Goal: Download file/media

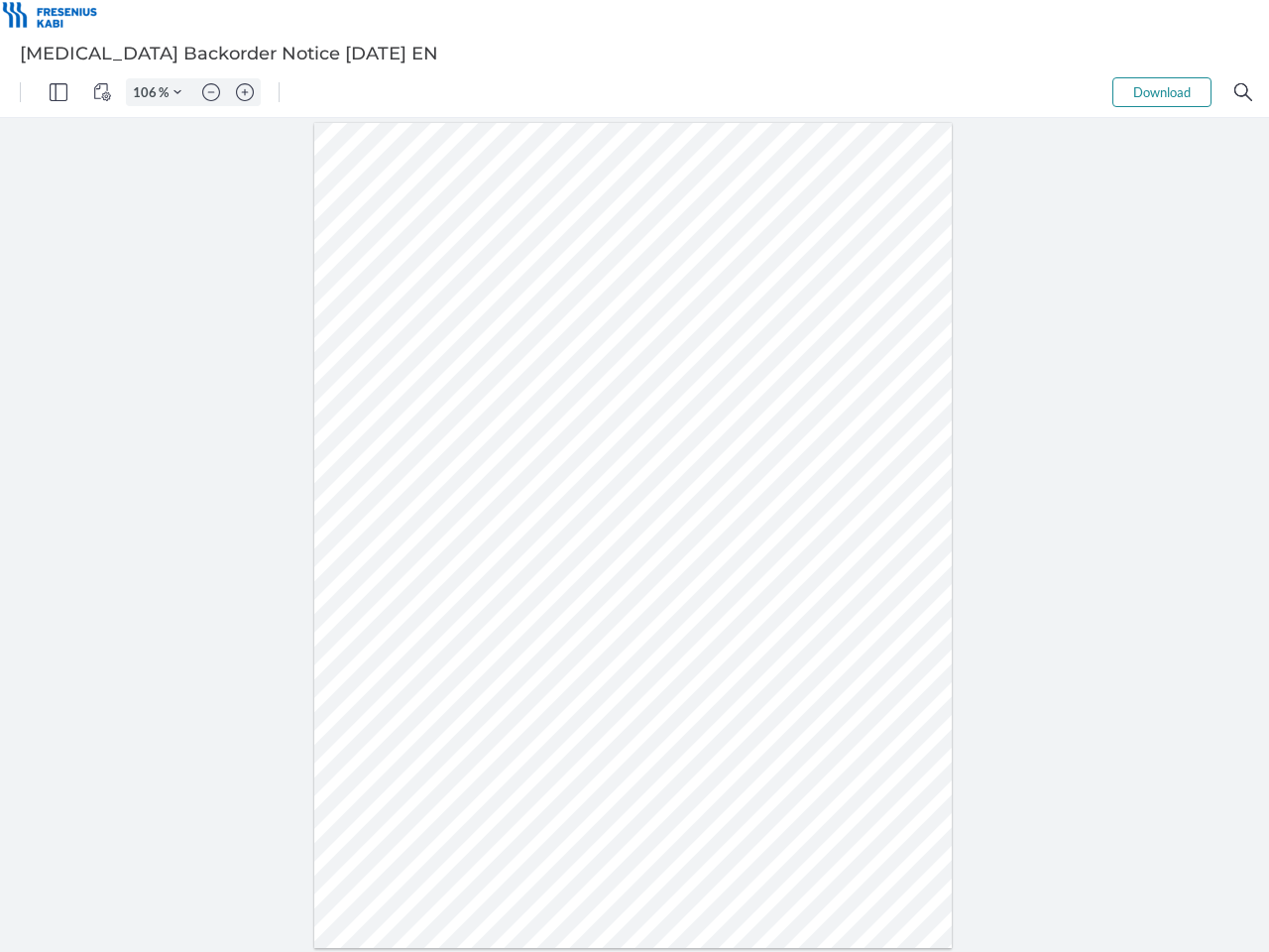
click at [59, 92] on img "Panel" at bounding box center [59, 92] width 18 height 18
click at [102, 92] on img "View Controls" at bounding box center [102, 92] width 18 height 18
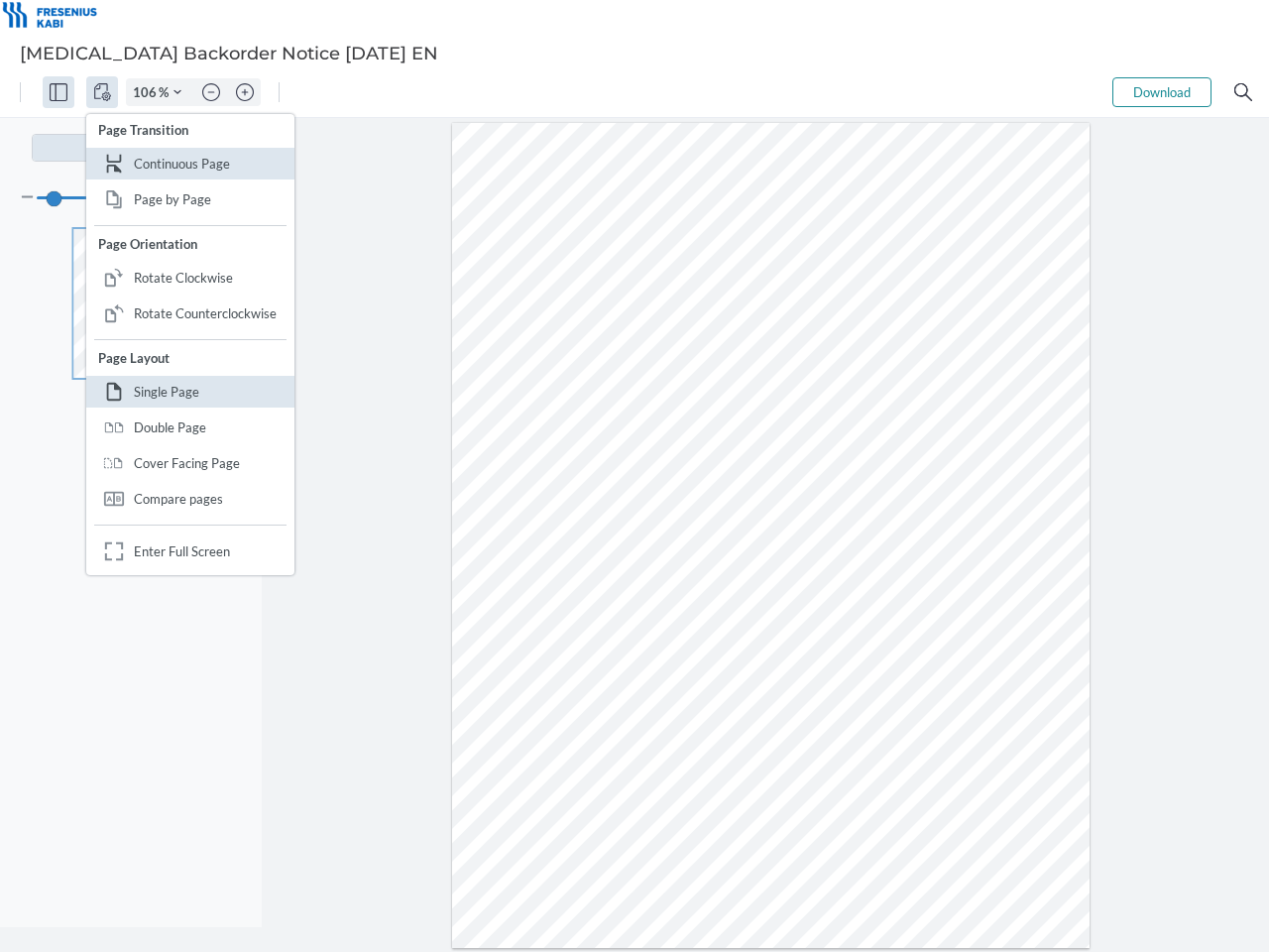
click at [148, 92] on input "106" at bounding box center [143, 92] width 32 height 18
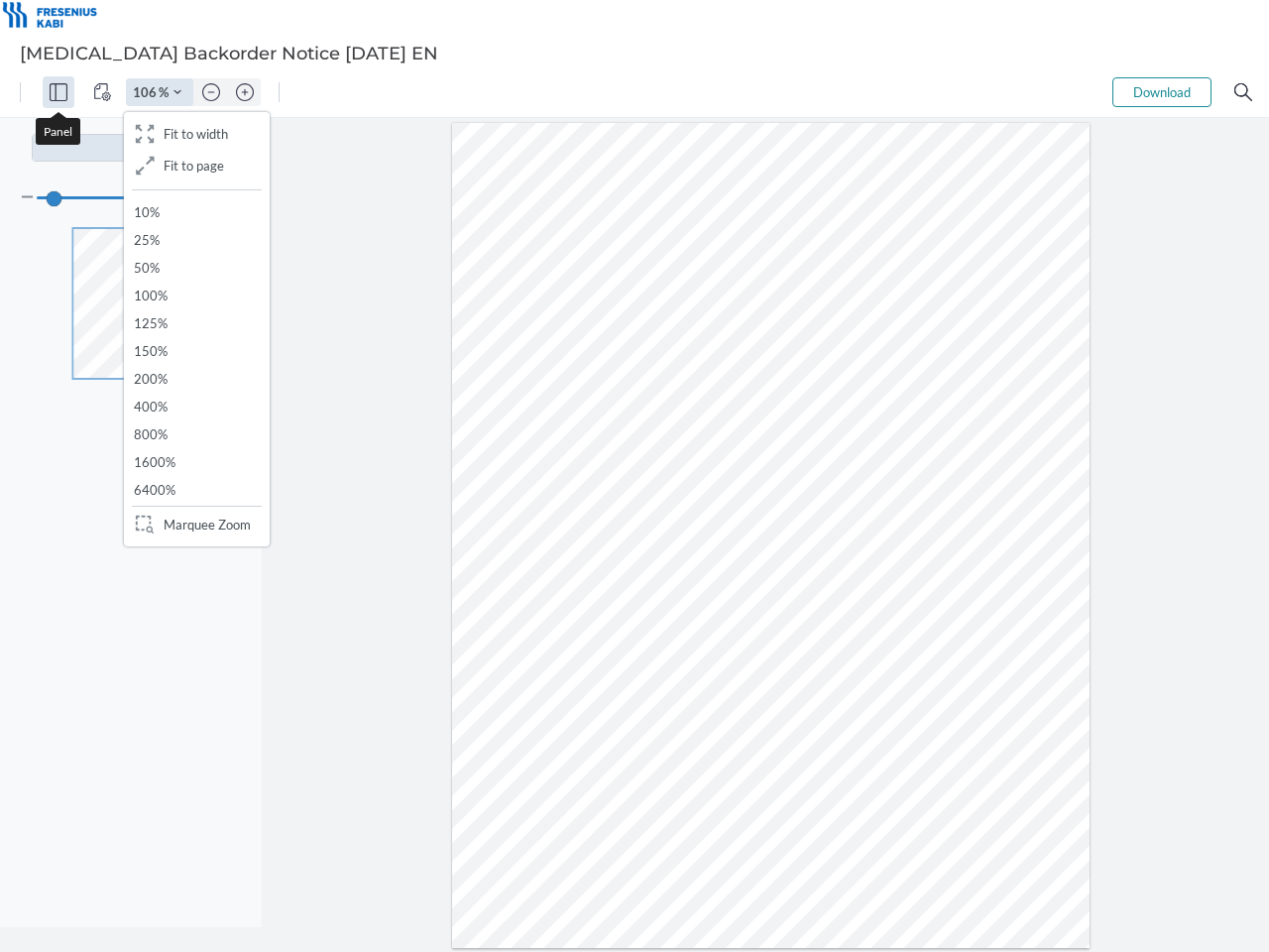
click at [178, 92] on img "Zoom Controls" at bounding box center [178, 92] width 8 height 8
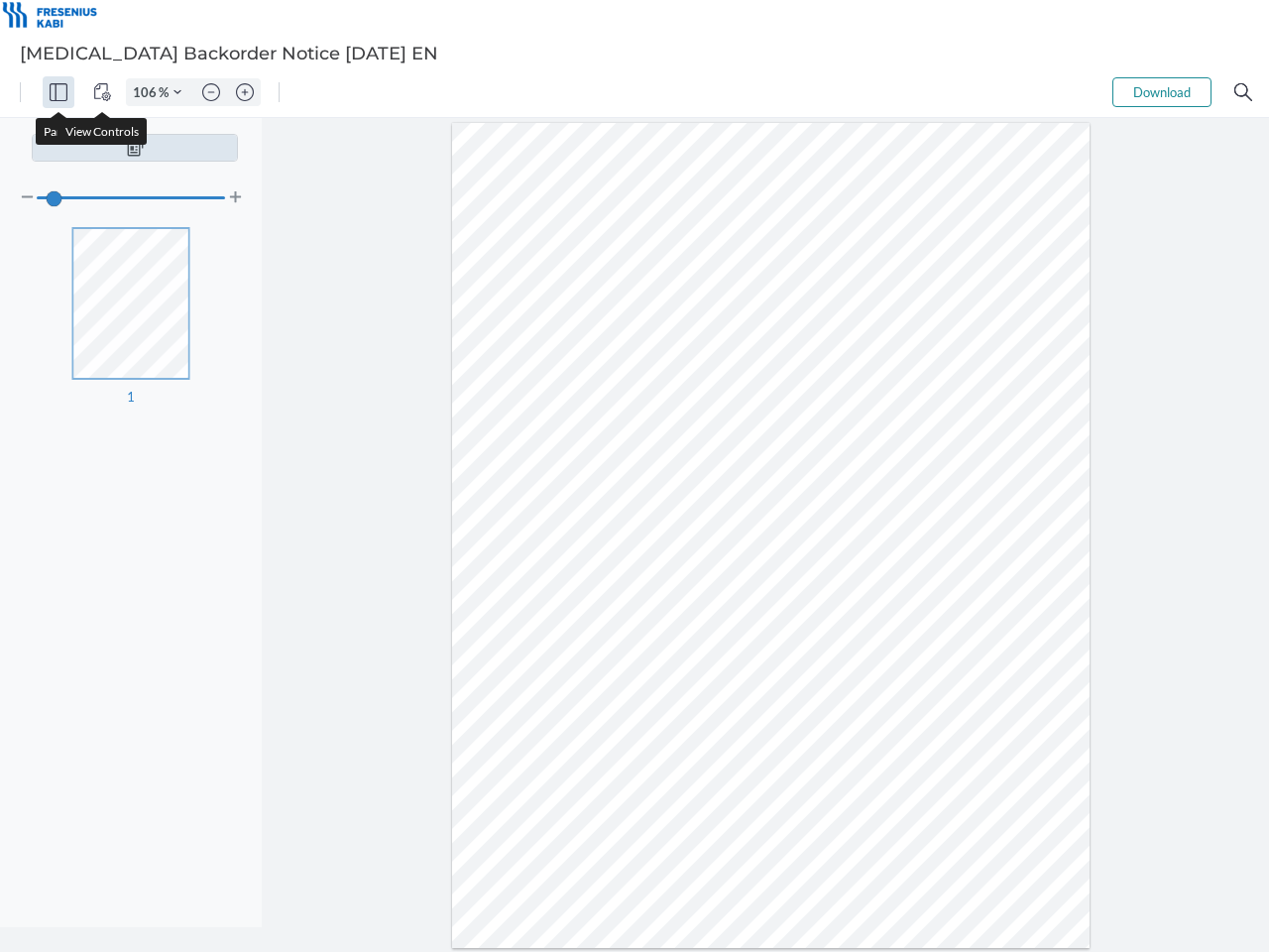
click at [211, 92] on img "Zoom out" at bounding box center [211, 92] width 18 height 18
click at [245, 92] on img "Zoom in" at bounding box center [245, 92] width 18 height 18
type input "106"
click at [1162, 92] on button "Download" at bounding box center [1162, 92] width 99 height 30
click at [1244, 92] on img "Search" at bounding box center [1244, 92] width 18 height 18
